Goal: Navigation & Orientation: Understand site structure

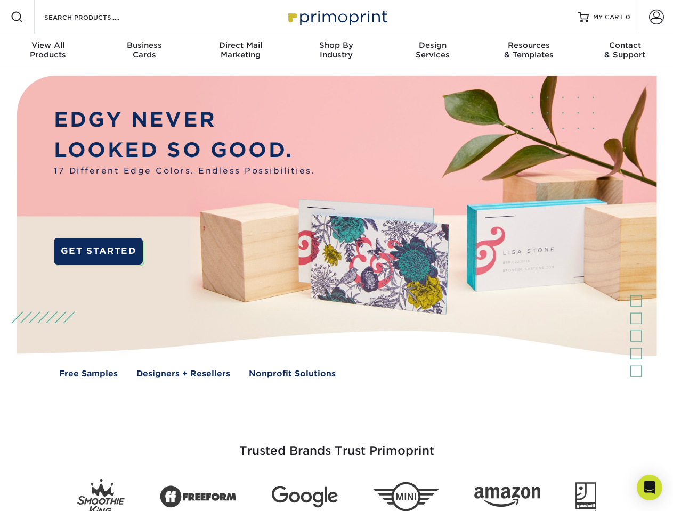
click at [336, 256] on img at bounding box center [336, 234] width 666 height 333
click at [17, 17] on span at bounding box center [17, 17] width 13 height 13
click at [656, 17] on span at bounding box center [656, 17] width 15 height 15
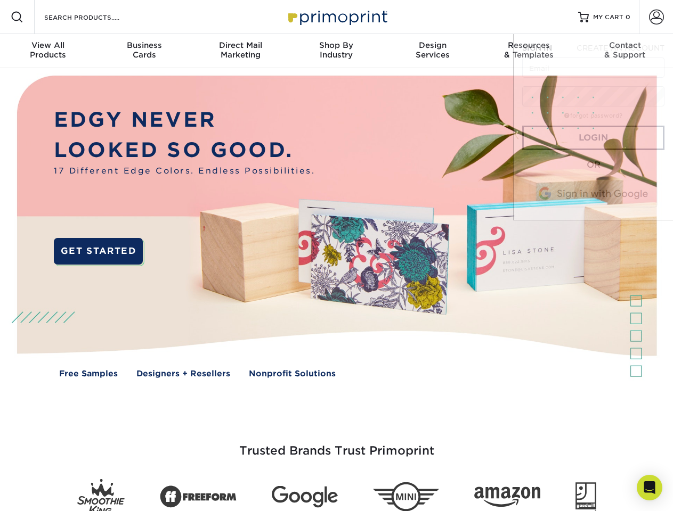
click at [48, 51] on div "View All Products" at bounding box center [48, 49] width 96 height 19
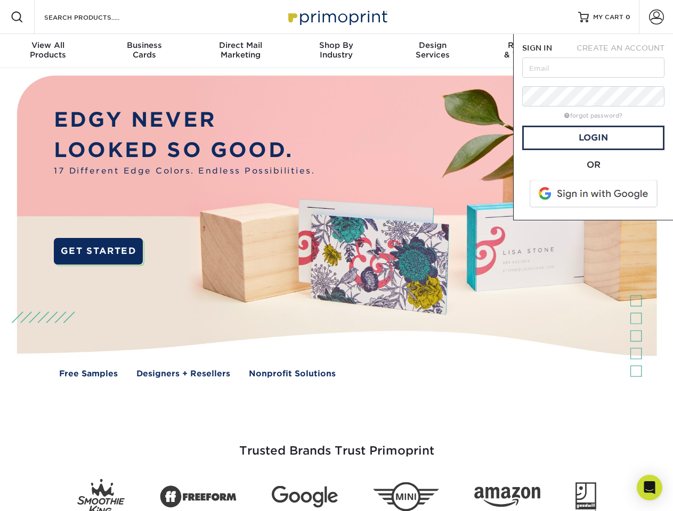
click at [144, 51] on div "Business Cards" at bounding box center [144, 49] width 96 height 19
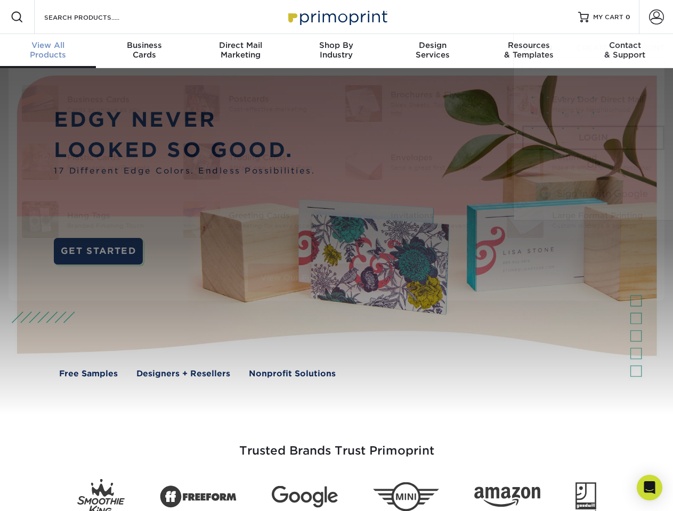
click at [240, 51] on div "Direct Mail Marketing" at bounding box center [240, 49] width 96 height 19
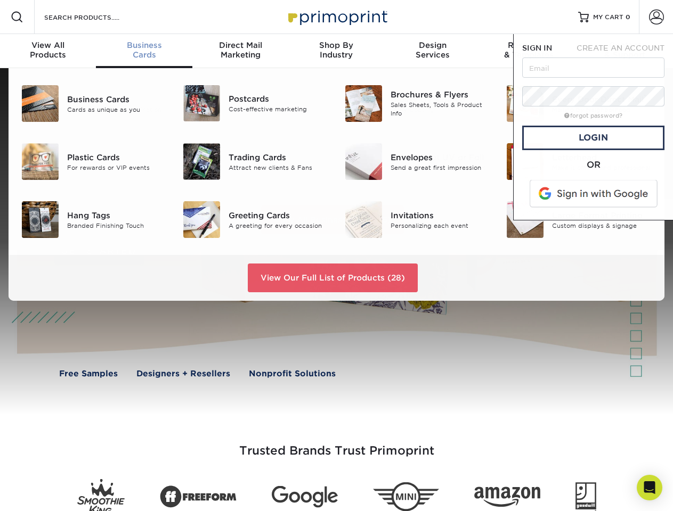
click at [336, 51] on div "Shop By Industry" at bounding box center [336, 49] width 96 height 19
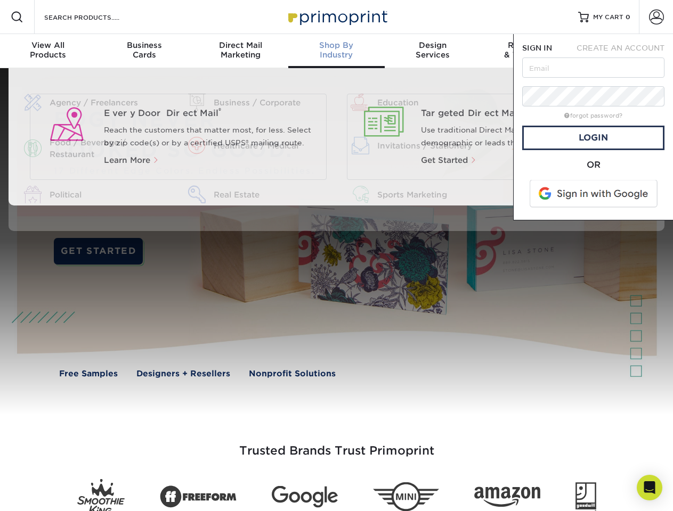
click at [432, 51] on div "Design Services" at bounding box center [433, 49] width 96 height 19
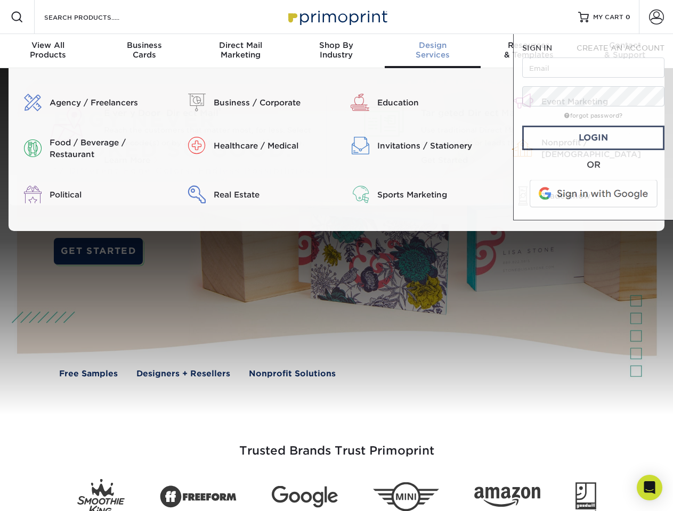
click at [528, 51] on span "SIGN IN" at bounding box center [537, 48] width 30 height 9
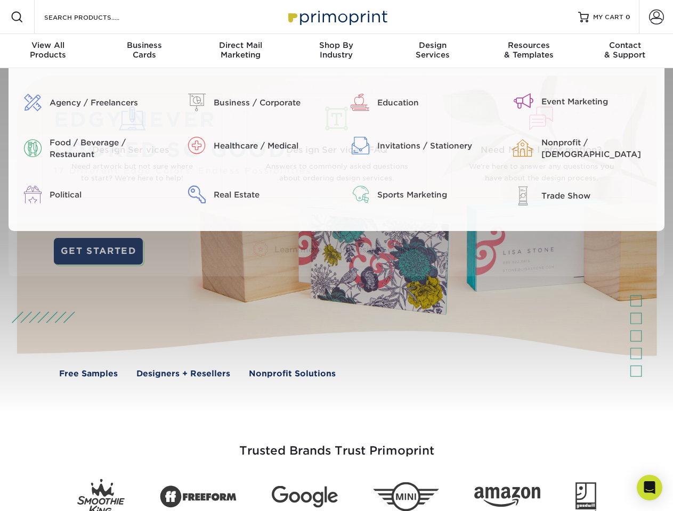
click at [625, 51] on div "Contact & Support" at bounding box center [625, 49] width 96 height 19
